Goal: Information Seeking & Learning: Find specific fact

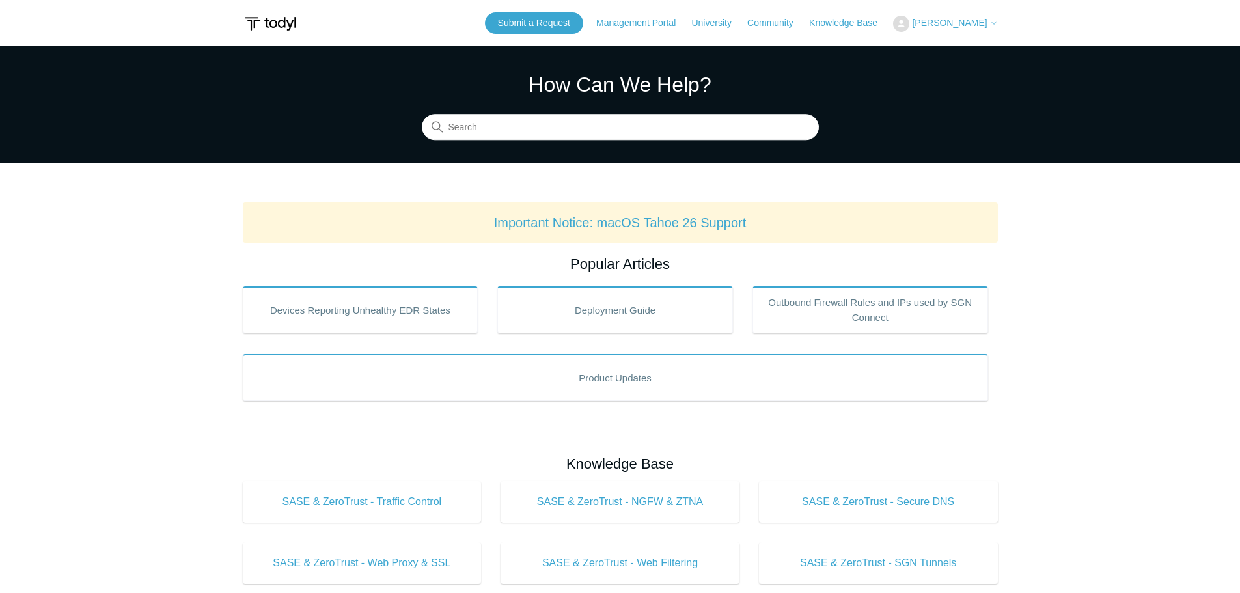
click at [620, 20] on link "Management Portal" at bounding box center [642, 23] width 92 height 14
click at [963, 35] on header "Submit a Request Management Portal University Community Knowledge Base Aaron Qu…" at bounding box center [620, 23] width 755 height 46
click at [965, 28] on span "[PERSON_NAME]" at bounding box center [954, 23] width 85 height 10
click at [615, 19] on link "Management Portal" at bounding box center [642, 23] width 92 height 14
click at [621, 133] on input "Search" at bounding box center [620, 128] width 397 height 26
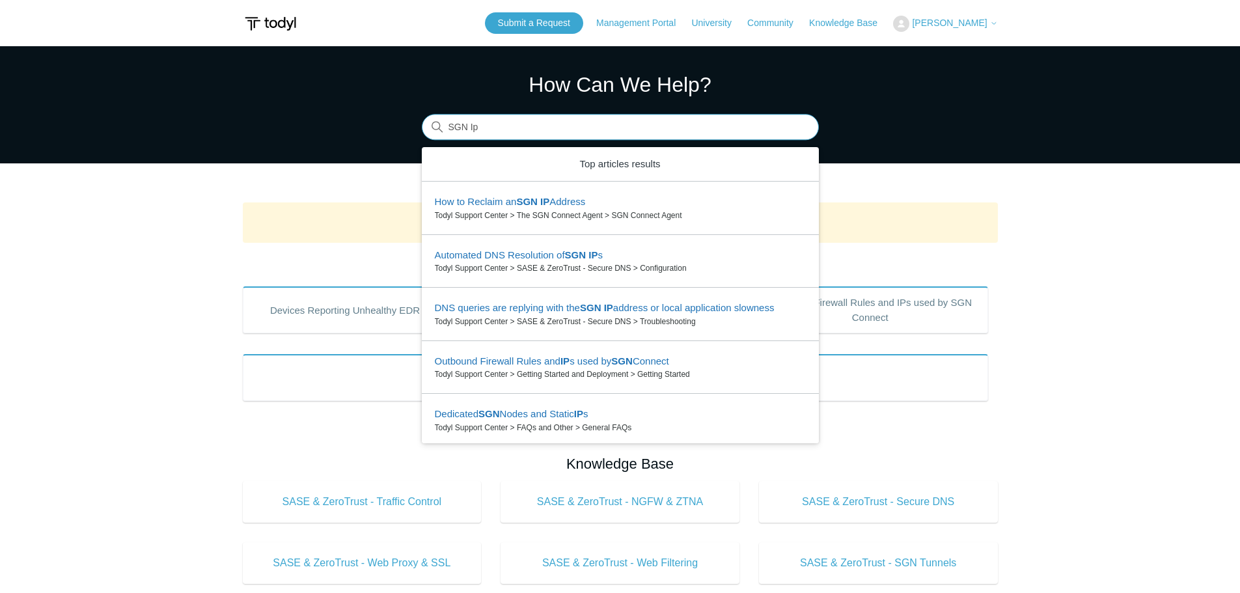
type input "SGN Ip"
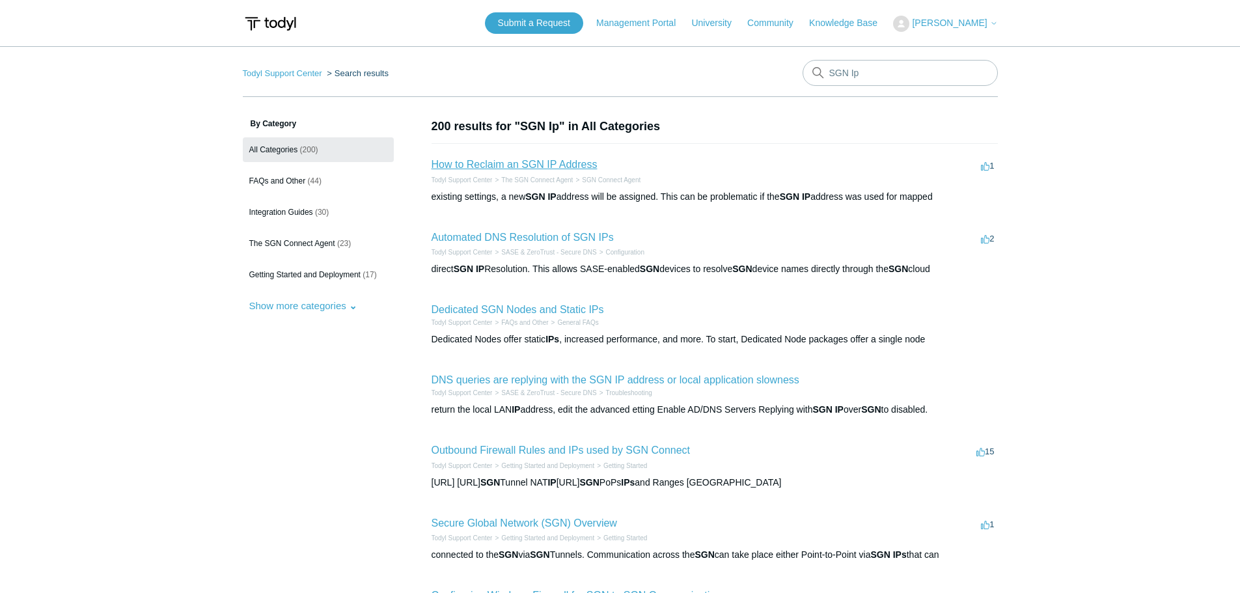
click at [564, 164] on link "How to Reclaim an SGN IP Address" at bounding box center [515, 164] width 166 height 11
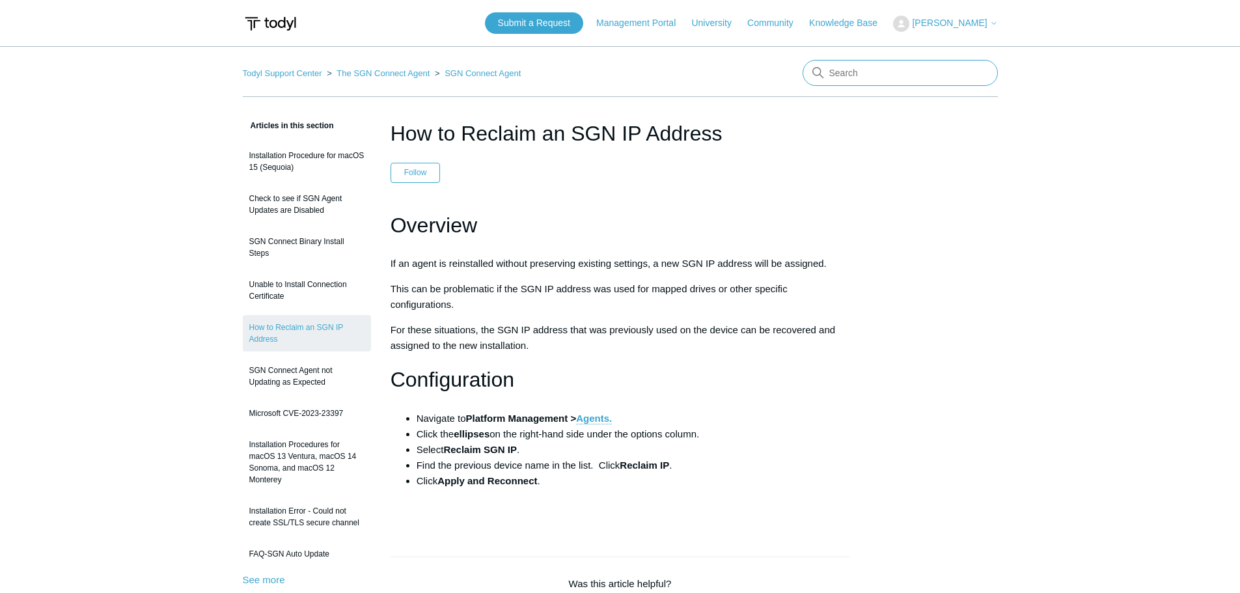
click at [870, 71] on input "Search" at bounding box center [900, 73] width 195 height 26
type input "t"
type input "sgn logs"
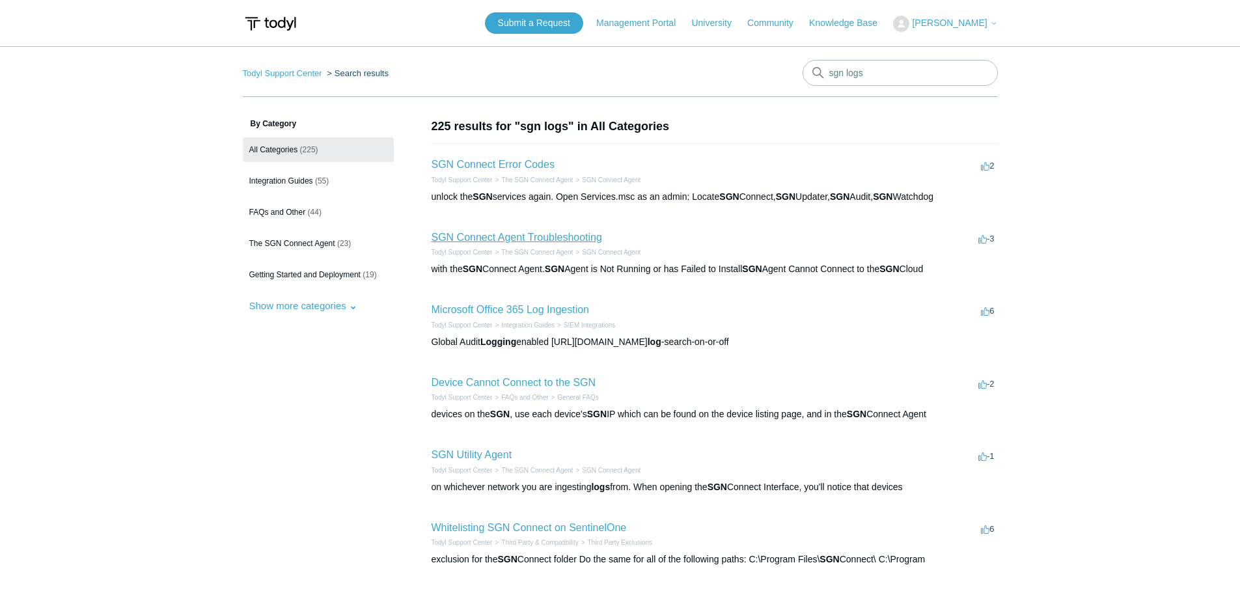
click at [549, 239] on link "SGN Connect Agent Troubleshooting" at bounding box center [517, 237] width 171 height 11
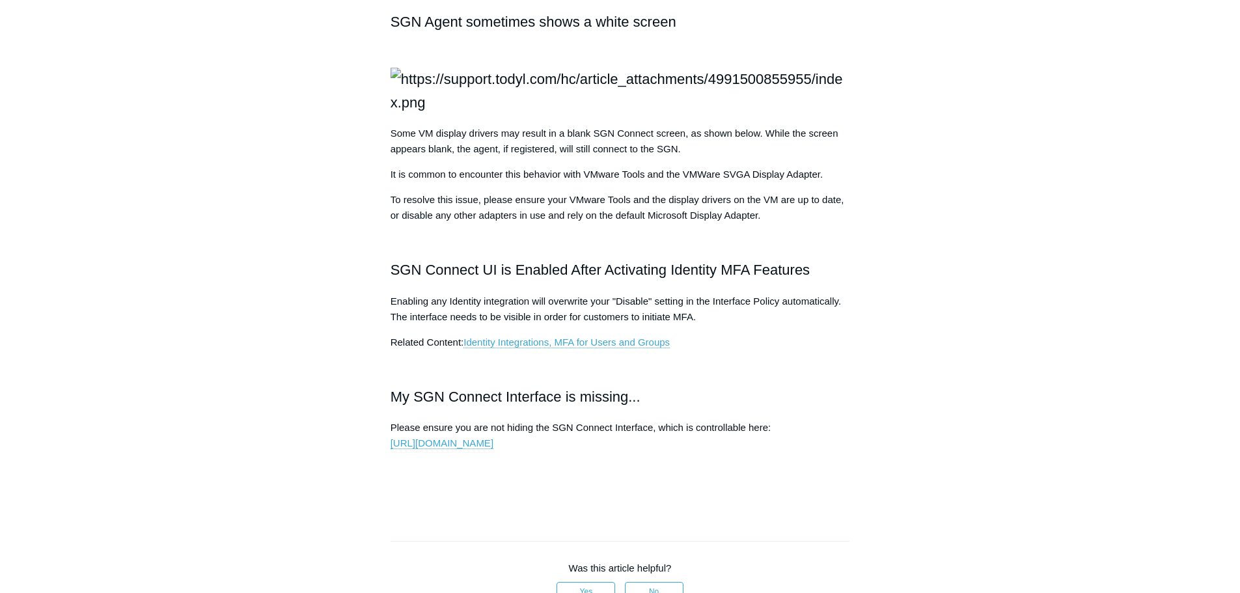
scroll to position [1497, 0]
drag, startPoint x: 551, startPoint y: 279, endPoint x: 406, endPoint y: 280, distance: 145.8
copy li "Mac: /Users/Shared/SGN/log"
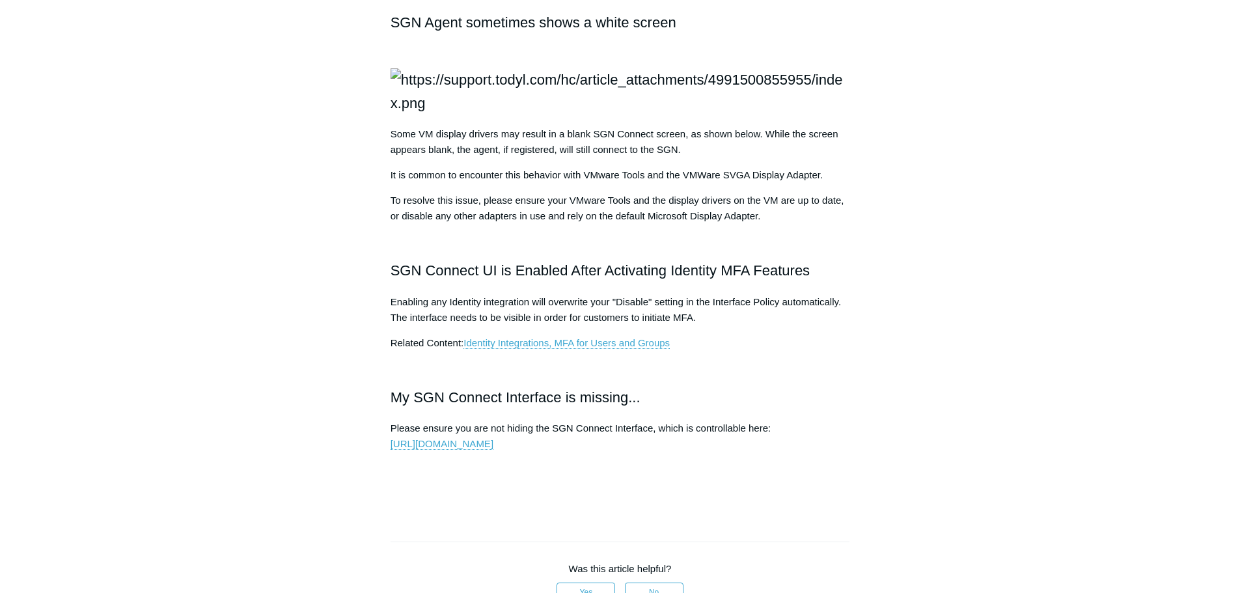
drag, startPoint x: 546, startPoint y: 271, endPoint x: 418, endPoint y: 284, distance: 128.8
copy li "Mac: /Users/Shared/SGN/log"
